Goal: Transaction & Acquisition: Purchase product/service

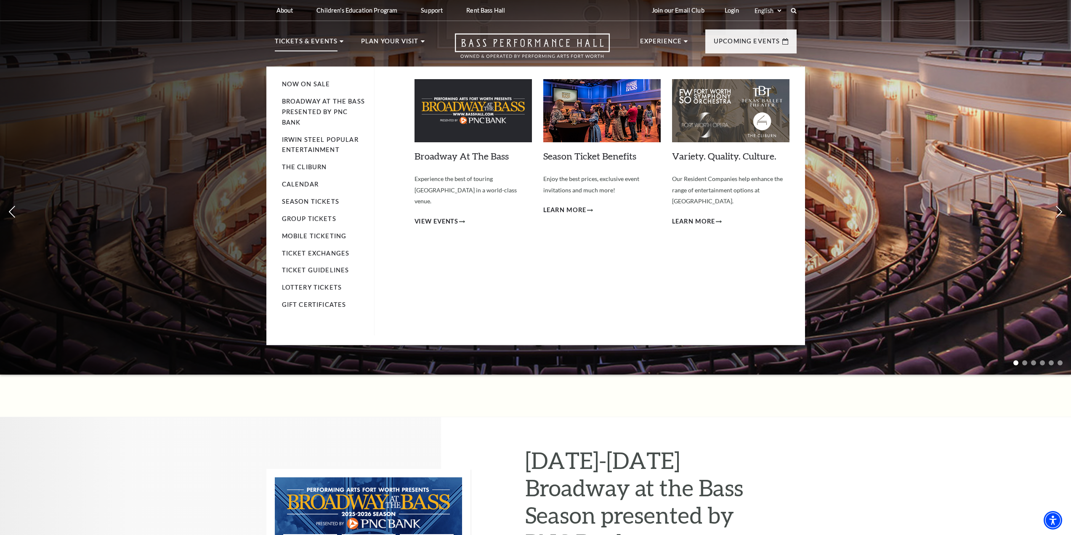
click at [333, 47] on p "Tickets & Events" at bounding box center [306, 43] width 63 height 15
click at [313, 42] on p "Tickets & Events" at bounding box center [306, 43] width 63 height 15
click at [308, 188] on link "Calendar" at bounding box center [300, 184] width 37 height 7
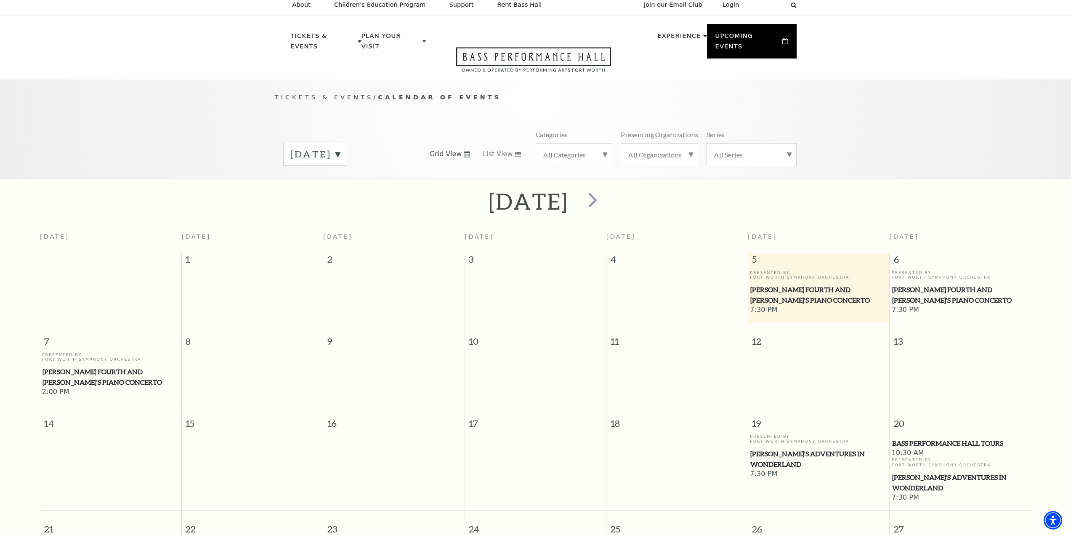
scroll to position [5, 0]
click at [605, 189] on span "next" at bounding box center [593, 201] width 24 height 24
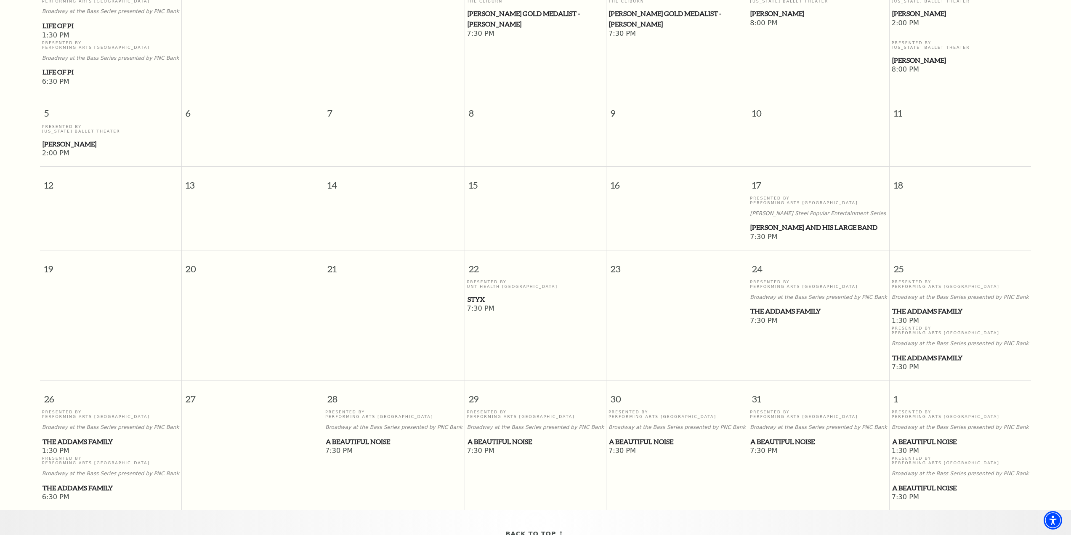
scroll to position [282, 0]
click at [816, 306] on span "The Addams Family" at bounding box center [818, 311] width 136 height 11
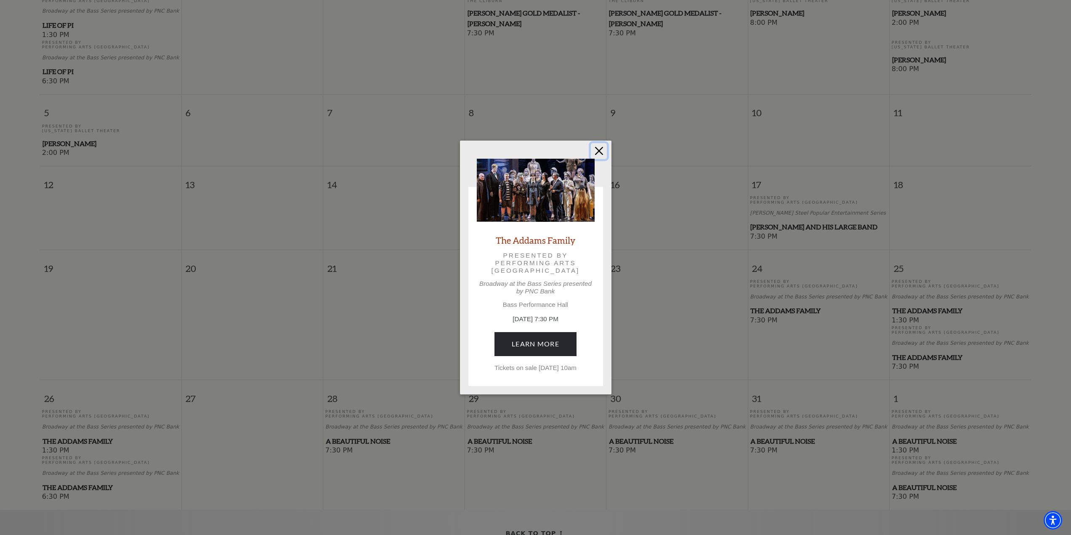
click at [602, 146] on button "Close" at bounding box center [599, 151] width 16 height 16
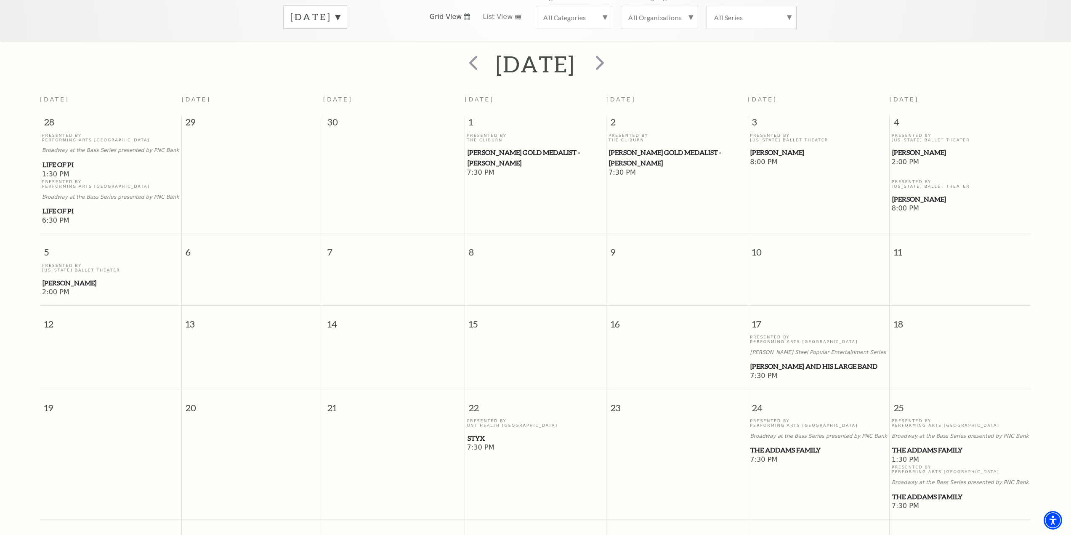
scroll to position [142, 0]
click at [612, 55] on span "next" at bounding box center [600, 63] width 24 height 24
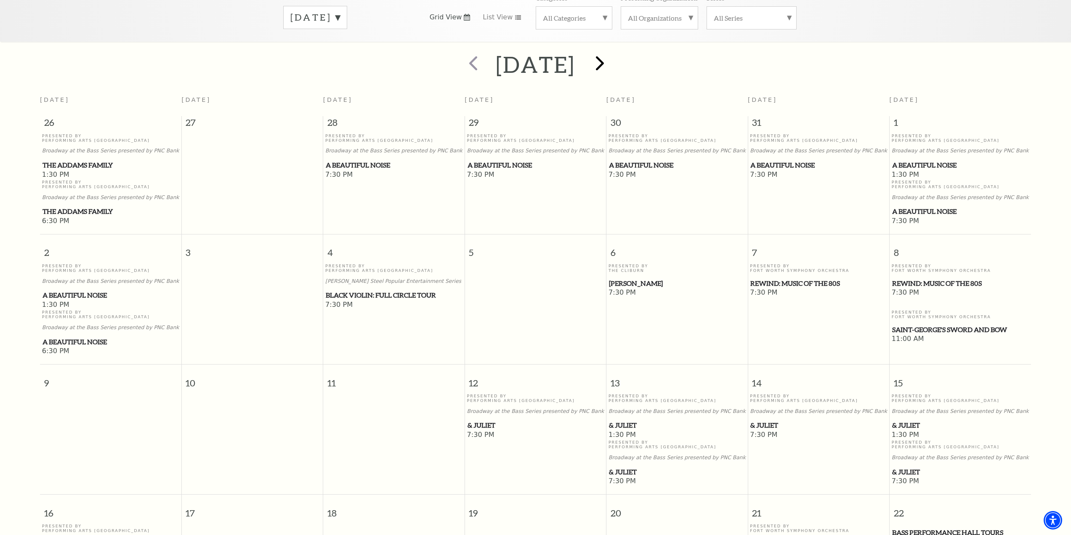
scroll to position [74, 0]
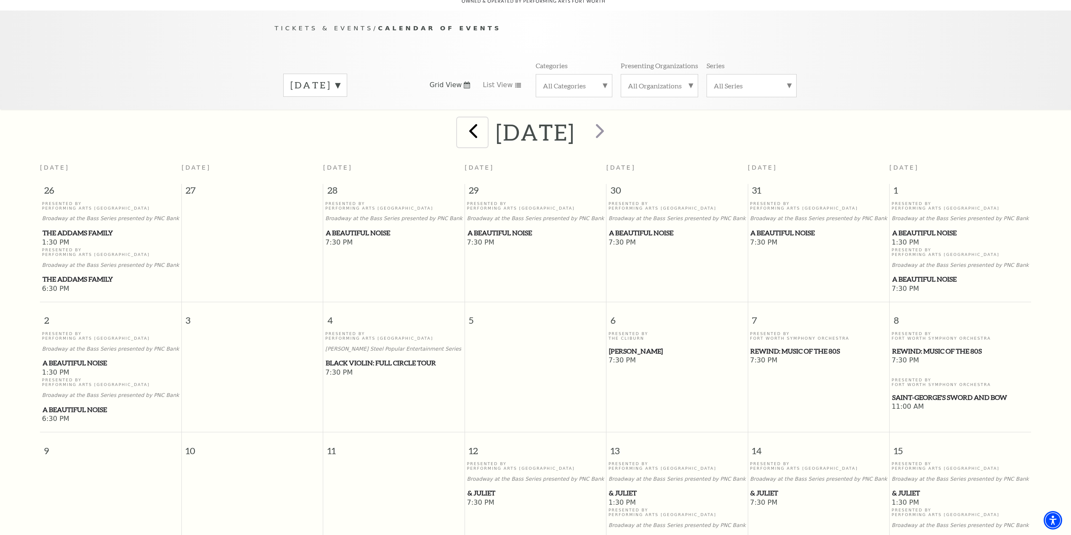
click at [461, 119] on span "prev" at bounding box center [473, 131] width 24 height 24
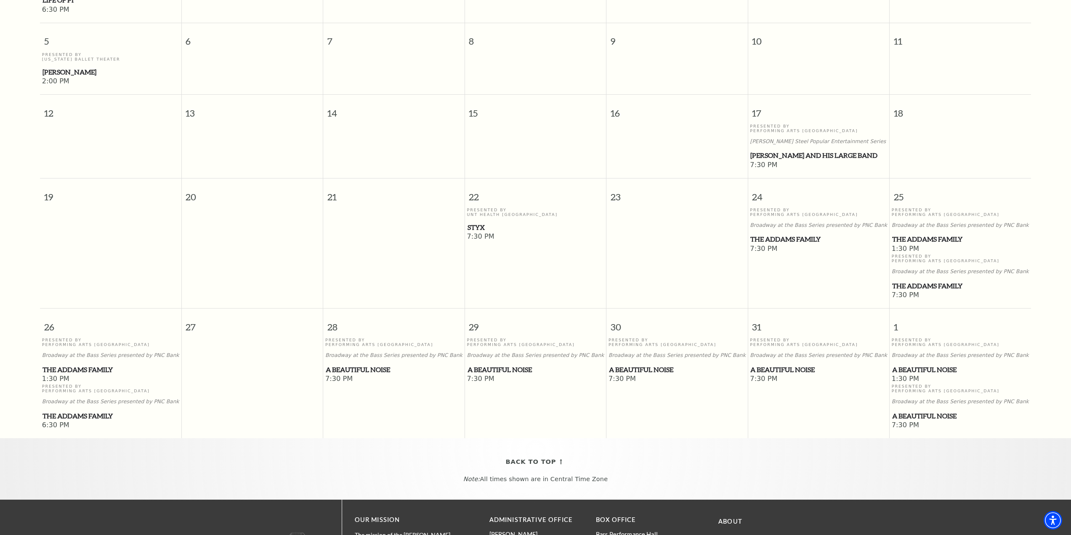
scroll to position [354, 0]
click at [792, 226] on div "Presented By Performing Arts [GEOGRAPHIC_DATA] Broadway at the Bass Series pres…" at bounding box center [818, 225] width 137 height 37
click at [794, 233] on span "The Addams Family" at bounding box center [818, 238] width 136 height 11
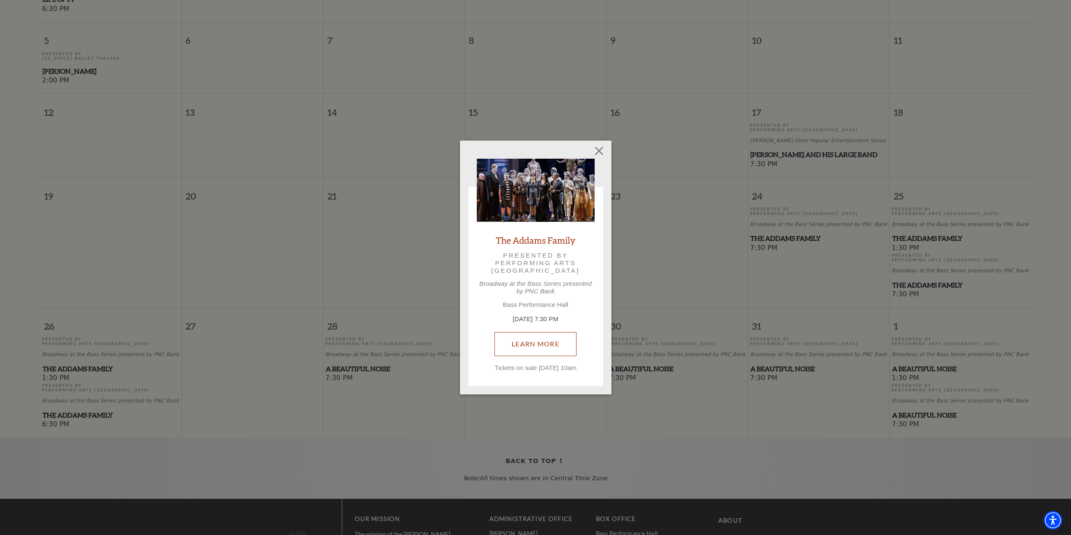
click at [530, 335] on link "Learn More" at bounding box center [535, 344] width 82 height 24
click at [599, 136] on div "Empty heading The Addams Family Presented by Performing Arts [GEOGRAPHIC_DATA] …" at bounding box center [535, 267] width 1071 height 535
click at [598, 144] on button "Close" at bounding box center [599, 151] width 16 height 16
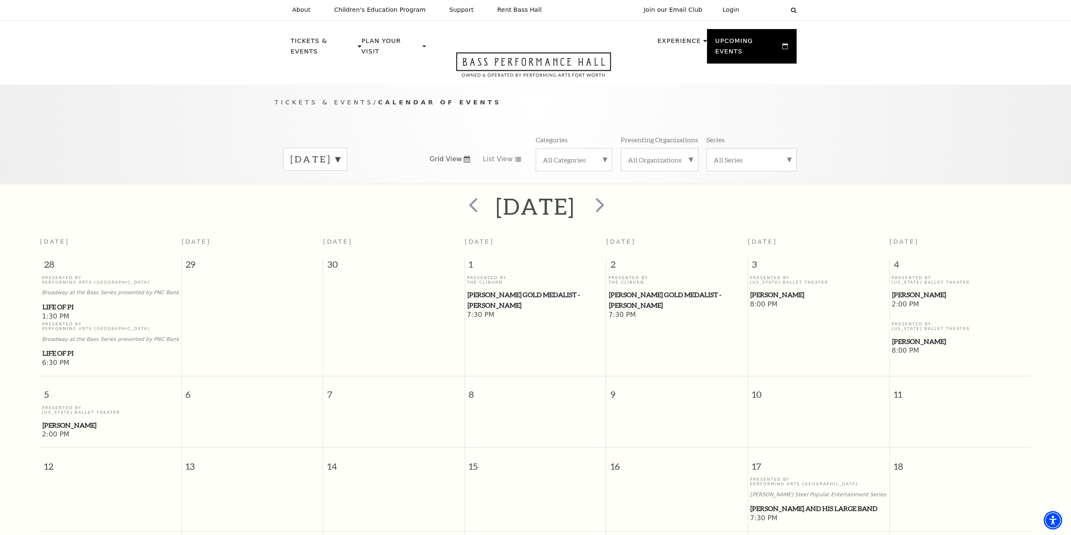
scroll to position [0, 0]
click at [612, 197] on span "next" at bounding box center [600, 205] width 24 height 24
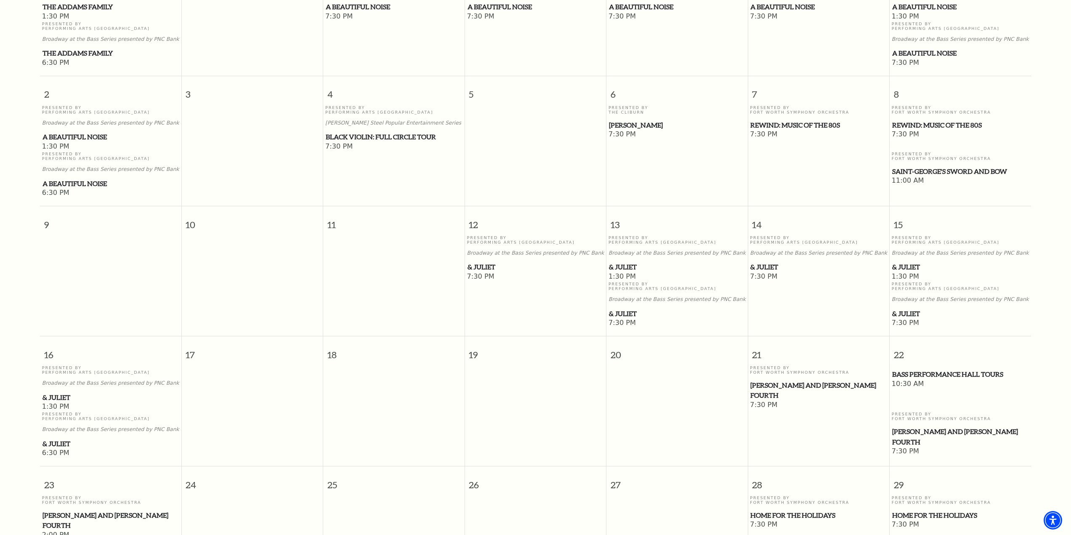
scroll to position [301, 0]
click at [766, 261] on span "& Juliet" at bounding box center [818, 266] width 136 height 11
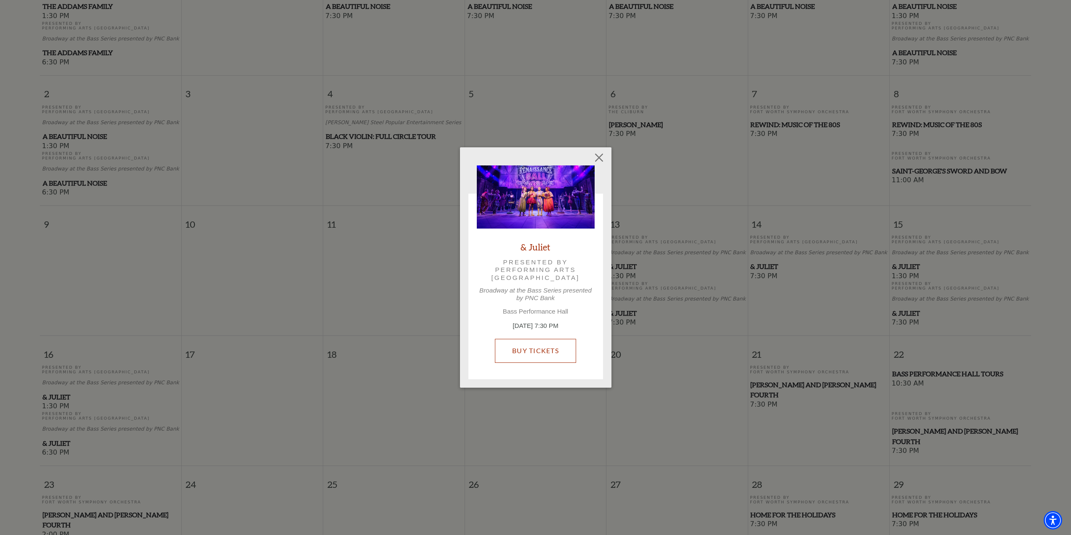
click at [543, 346] on link "Buy Tickets" at bounding box center [535, 351] width 81 height 24
click at [591, 154] on button "Close" at bounding box center [599, 158] width 16 height 16
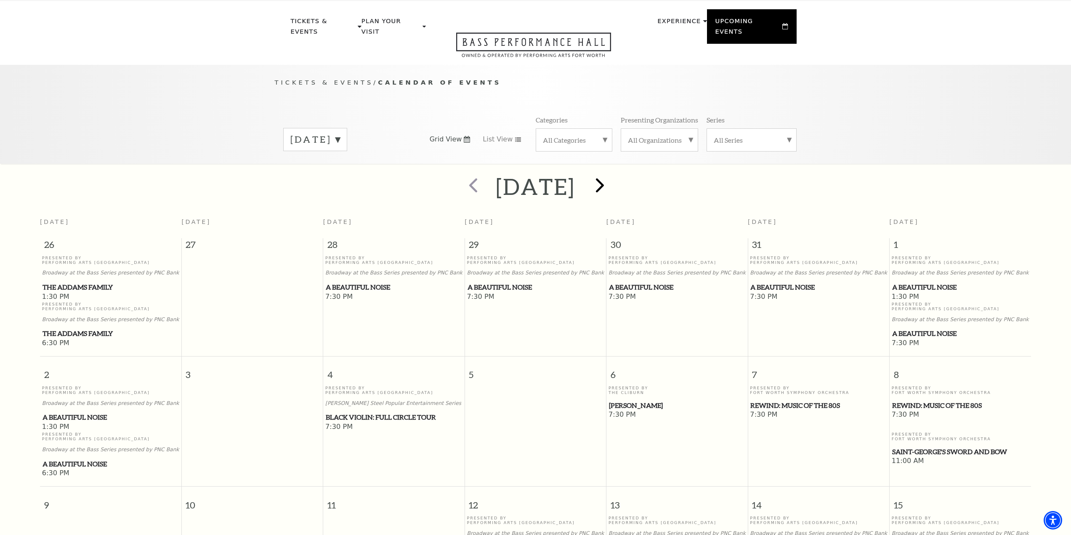
scroll to position [20, 0]
click at [612, 186] on span "next" at bounding box center [600, 185] width 24 height 24
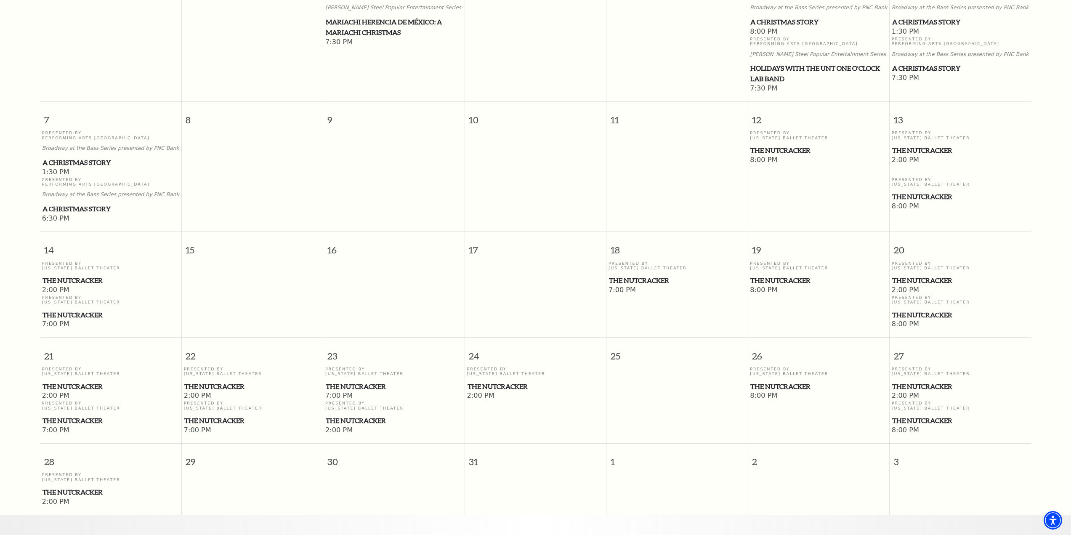
scroll to position [285, 0]
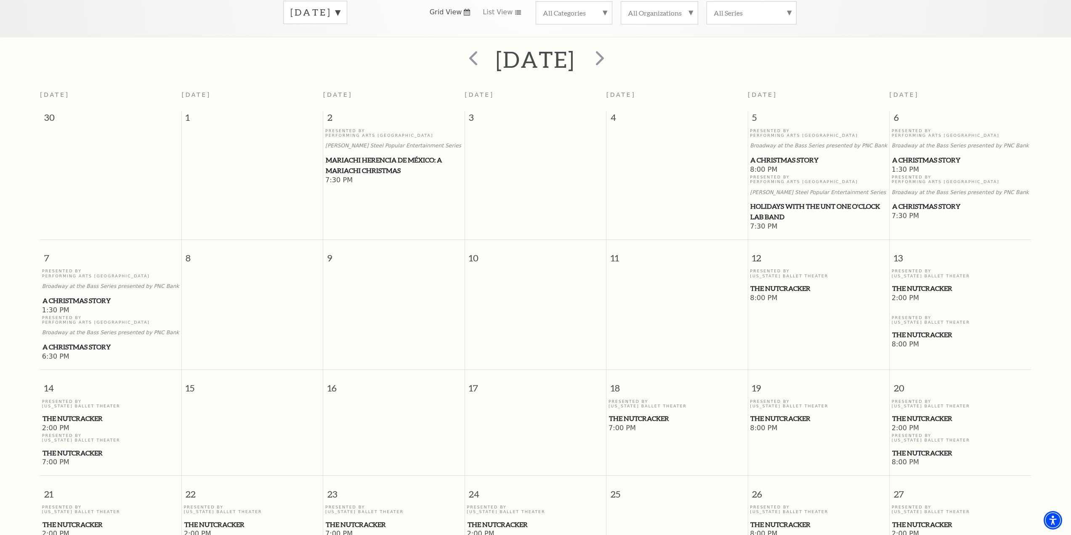
click at [784, 283] on span "The Nutcracker" at bounding box center [818, 288] width 136 height 11
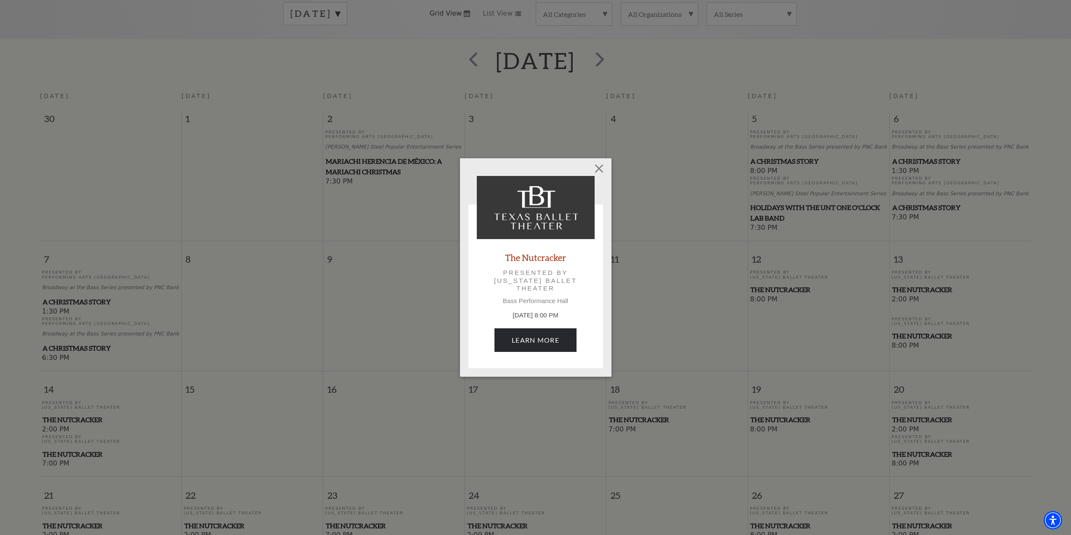
scroll to position [145, 0]
click at [551, 335] on link "Learn More" at bounding box center [535, 340] width 82 height 24
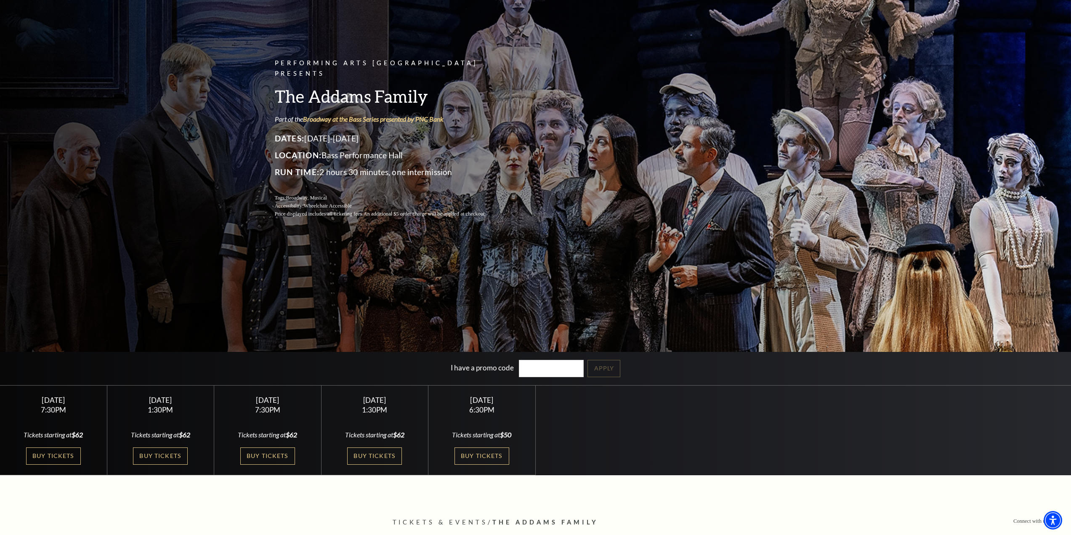
scroll to position [70, 0]
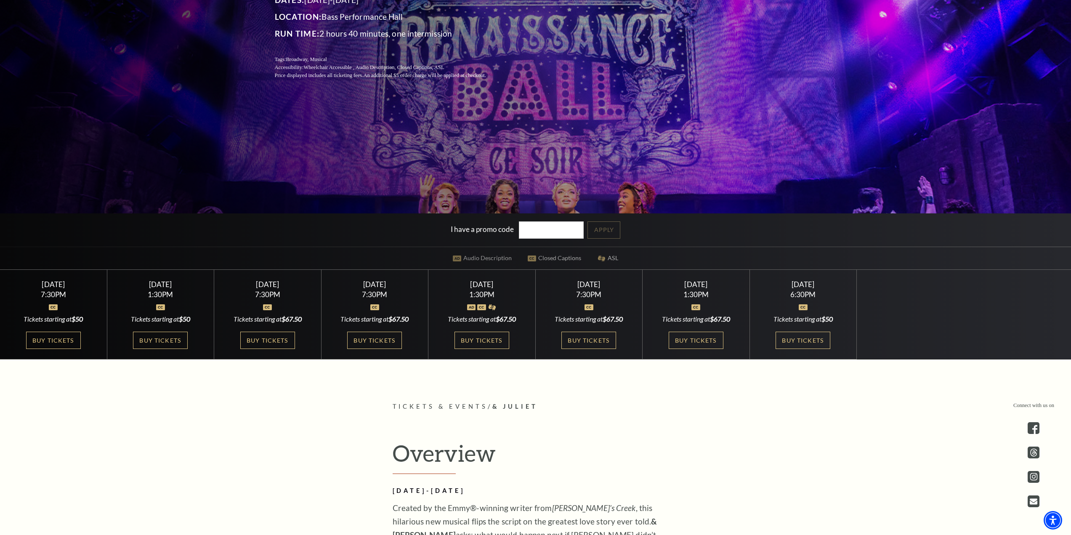
scroll to position [210, 0]
